Goal: Task Accomplishment & Management: Complete application form

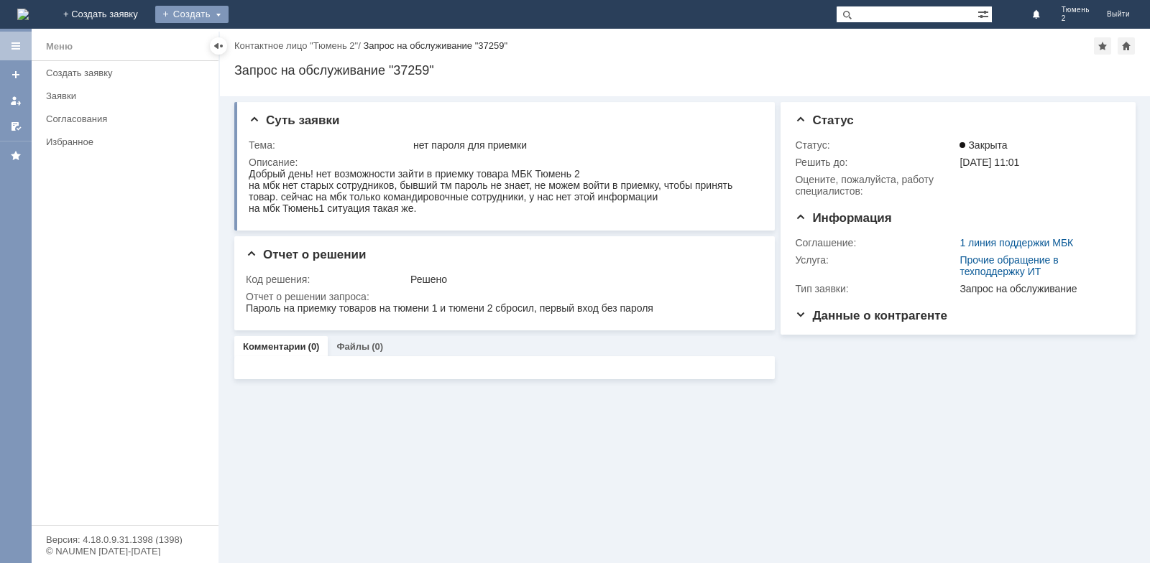
click at [229, 12] on div "Создать" at bounding box center [191, 14] width 73 height 17
click at [267, 40] on link "Заявка" at bounding box center [212, 42] width 109 height 17
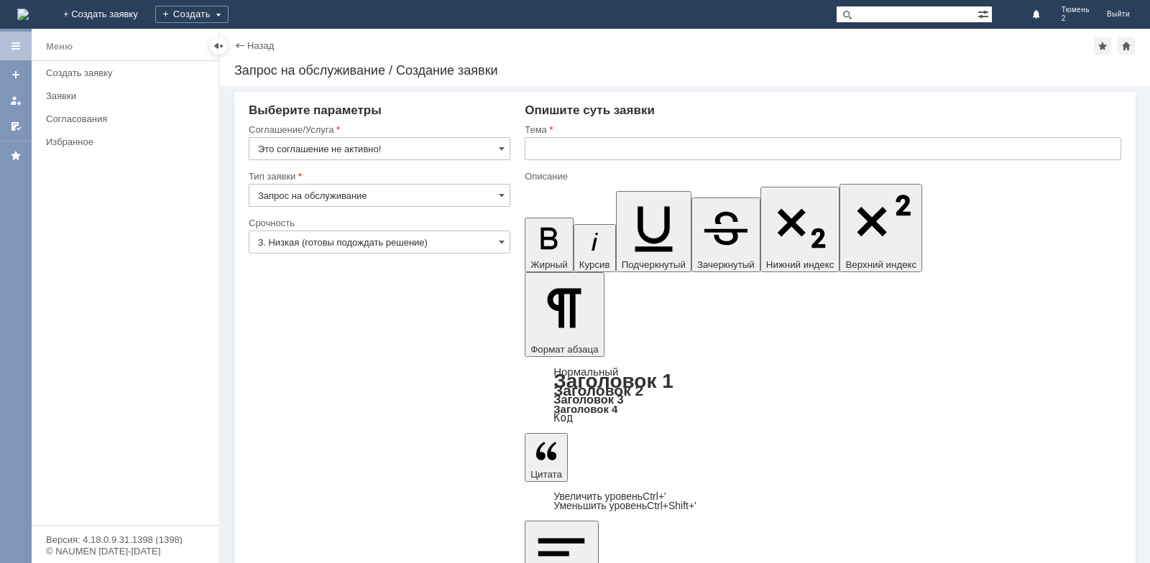
click at [505, 196] on input "Запрос на обслуживание" at bounding box center [380, 195] width 262 height 23
click at [502, 143] on span at bounding box center [502, 148] width 6 height 11
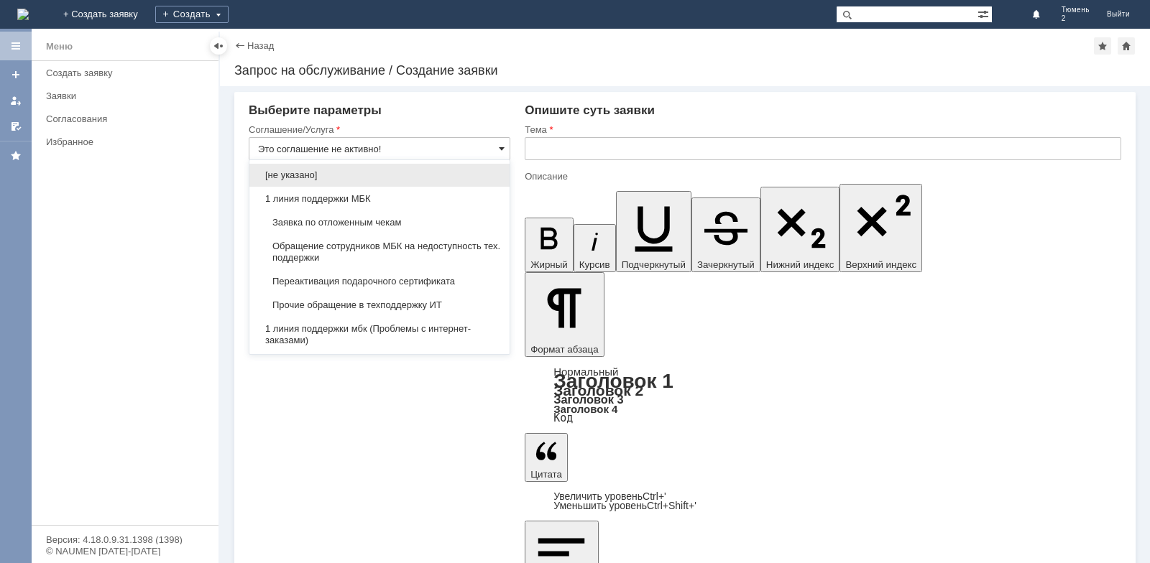
type input "Запрос на обслуживание"
click at [402, 226] on span "Заявка по отложенным чекам" at bounding box center [379, 222] width 243 height 11
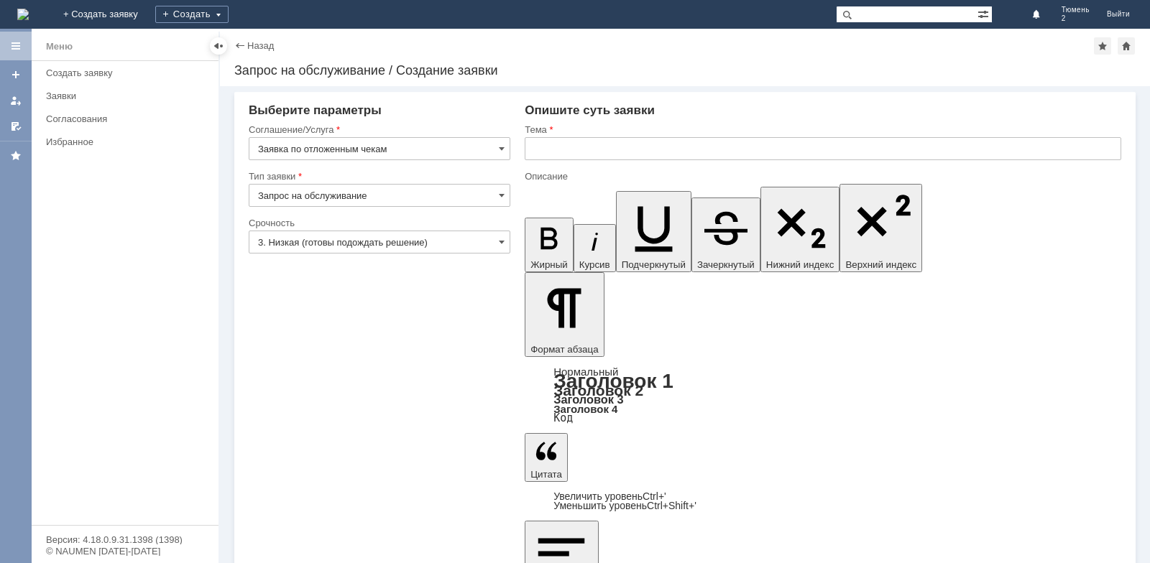
type input "Заявка по отложенным чекам"
click at [576, 149] on input "text" at bounding box center [823, 148] width 596 height 23
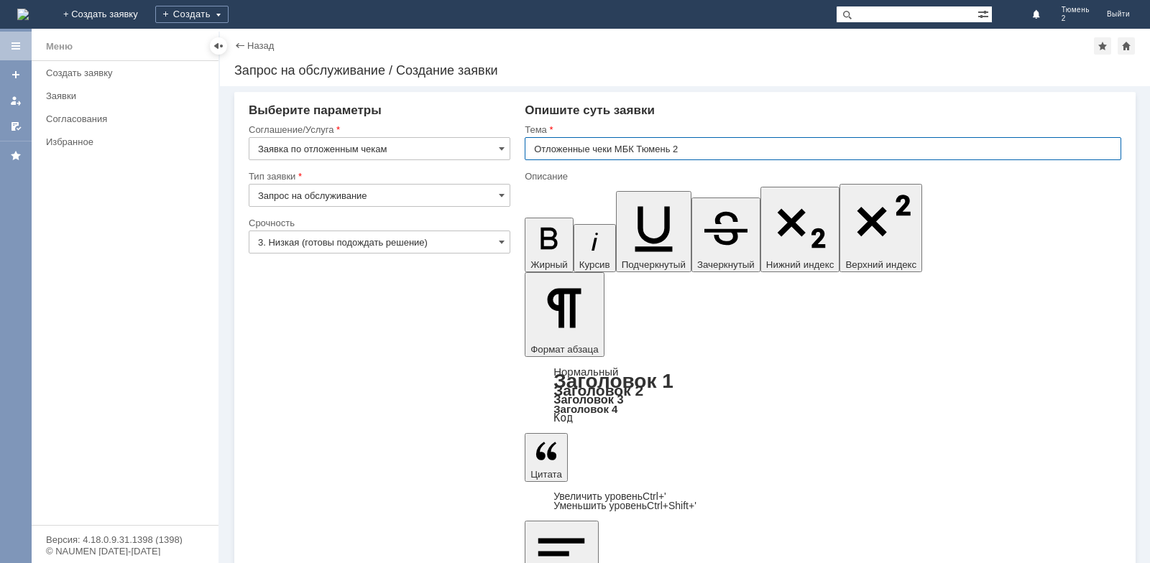
type input "Отложенные чеки МБК Тюмень 2"
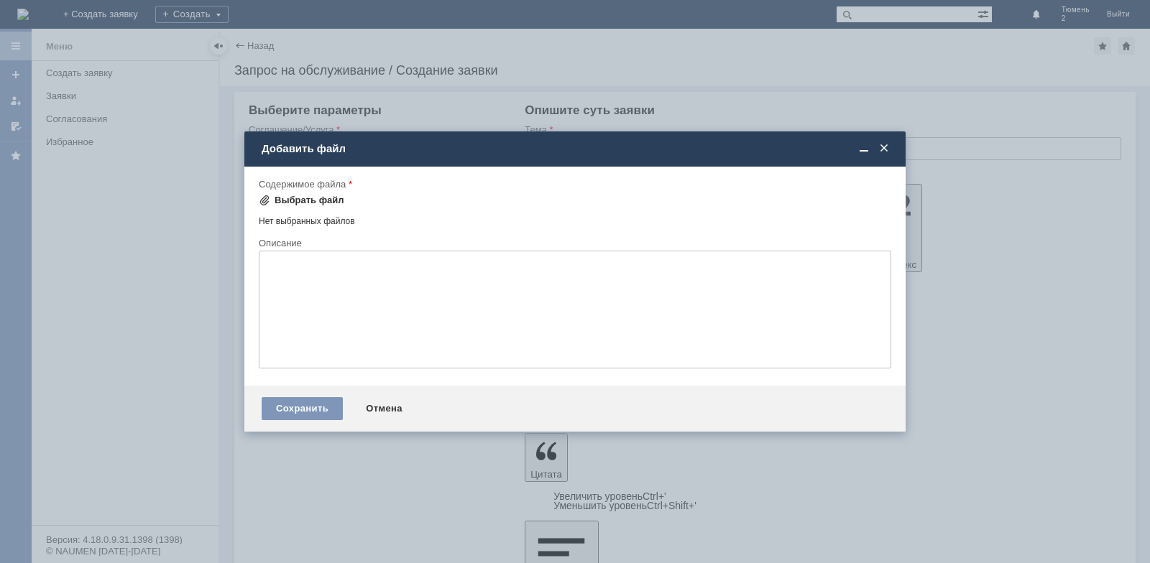
click at [306, 204] on div "Выбрать файл" at bounding box center [309, 200] width 70 height 11
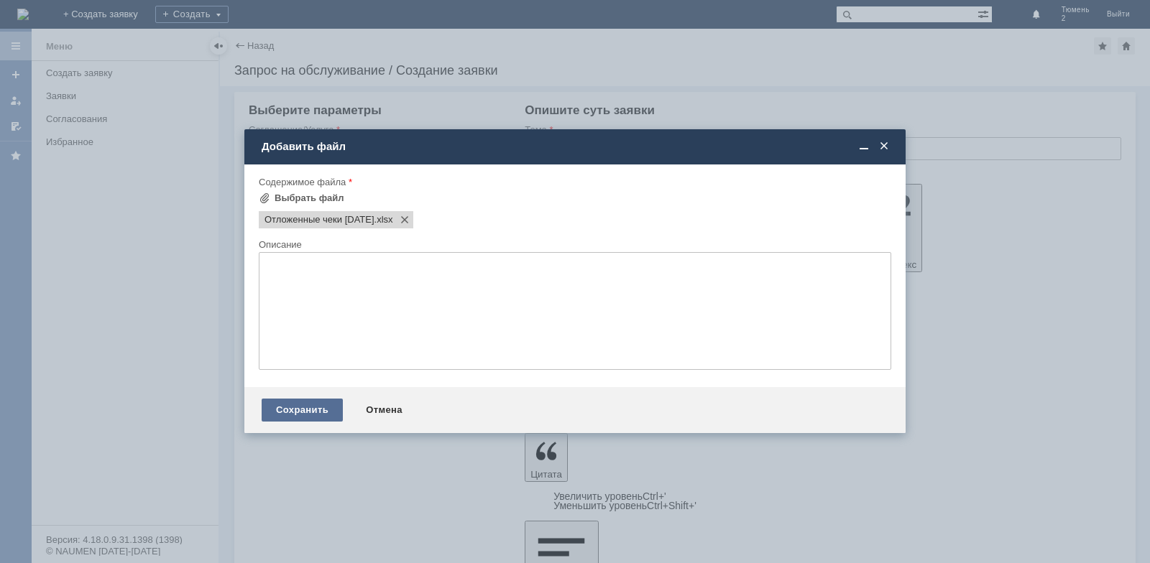
click at [306, 408] on div "Сохранить" at bounding box center [302, 410] width 81 height 23
